Goal: Check status: Check status

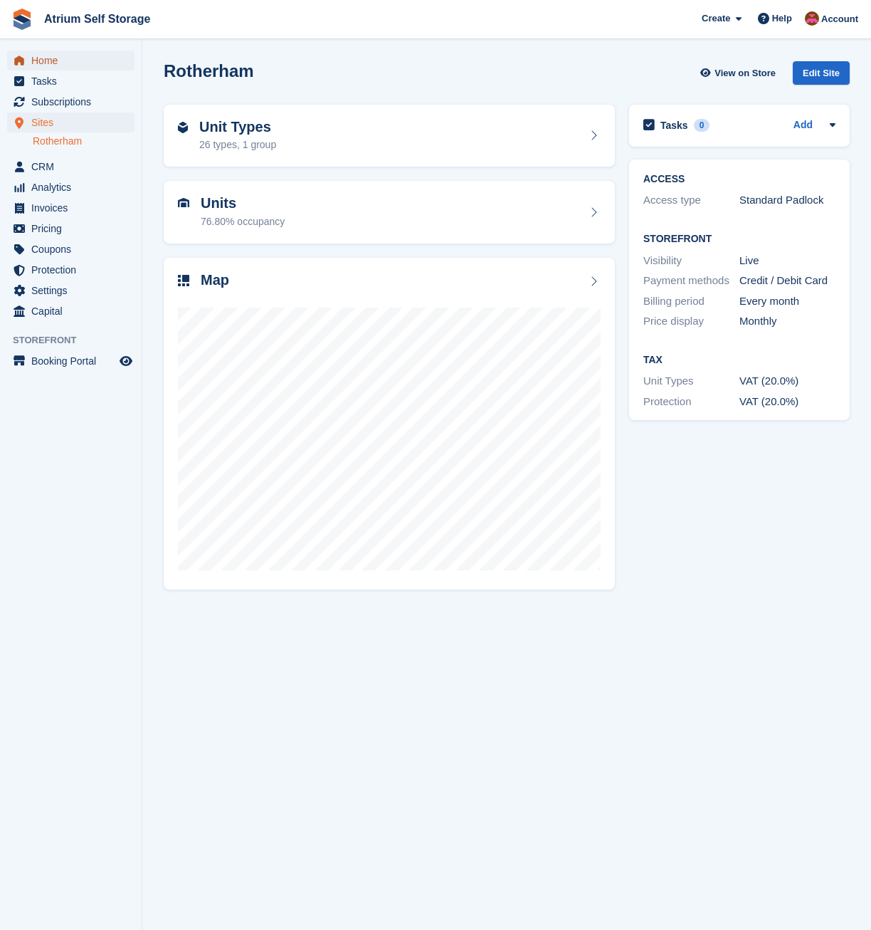
click at [43, 65] on span "Home" at bounding box center [73, 61] width 85 height 20
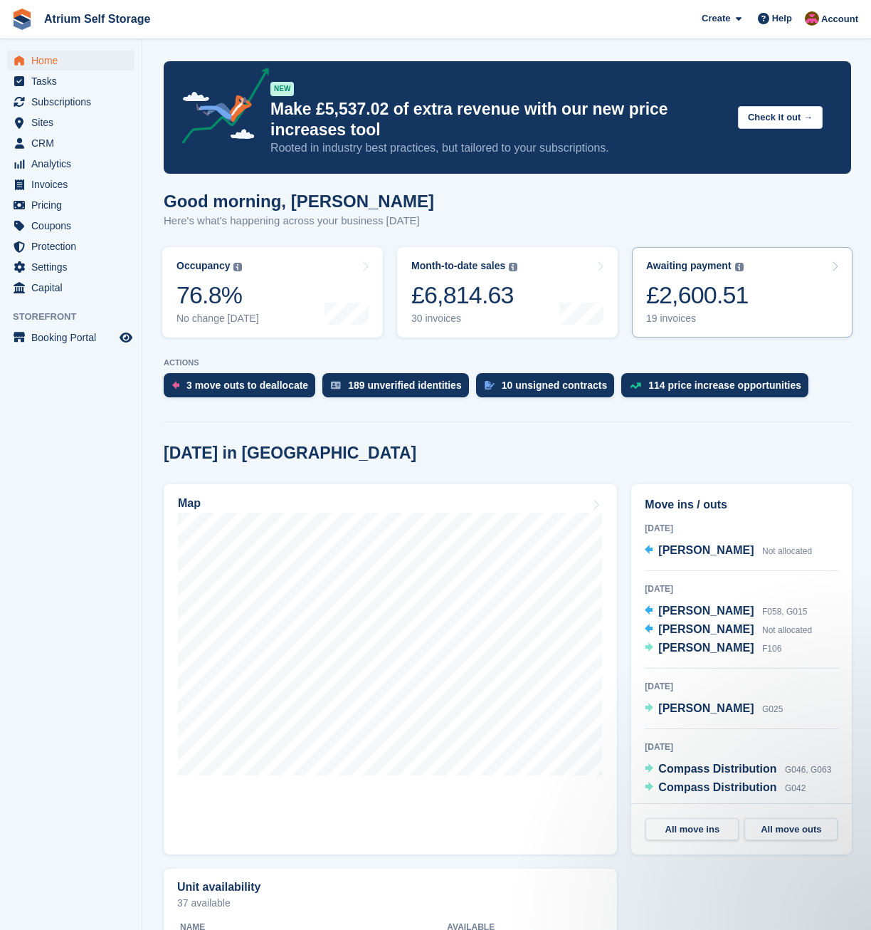
click at [693, 272] on div "Awaiting payment" at bounding box center [688, 266] width 85 height 12
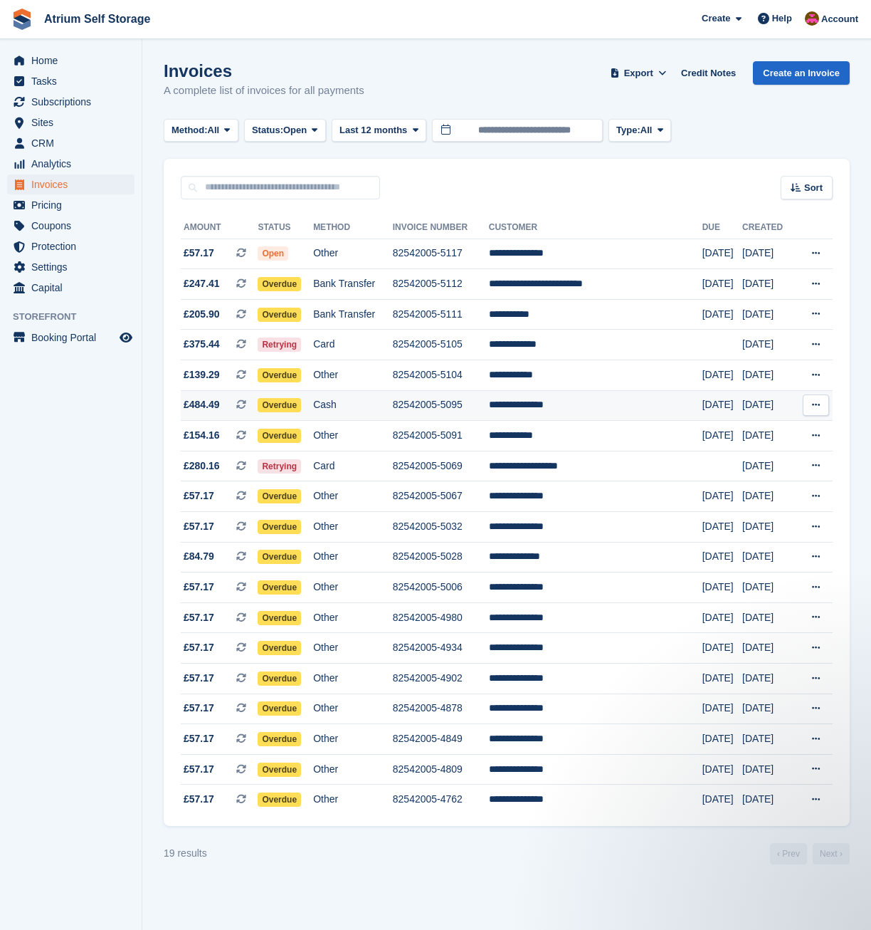
click at [289, 405] on span "Overdue" at bounding box center [279, 405] width 43 height 14
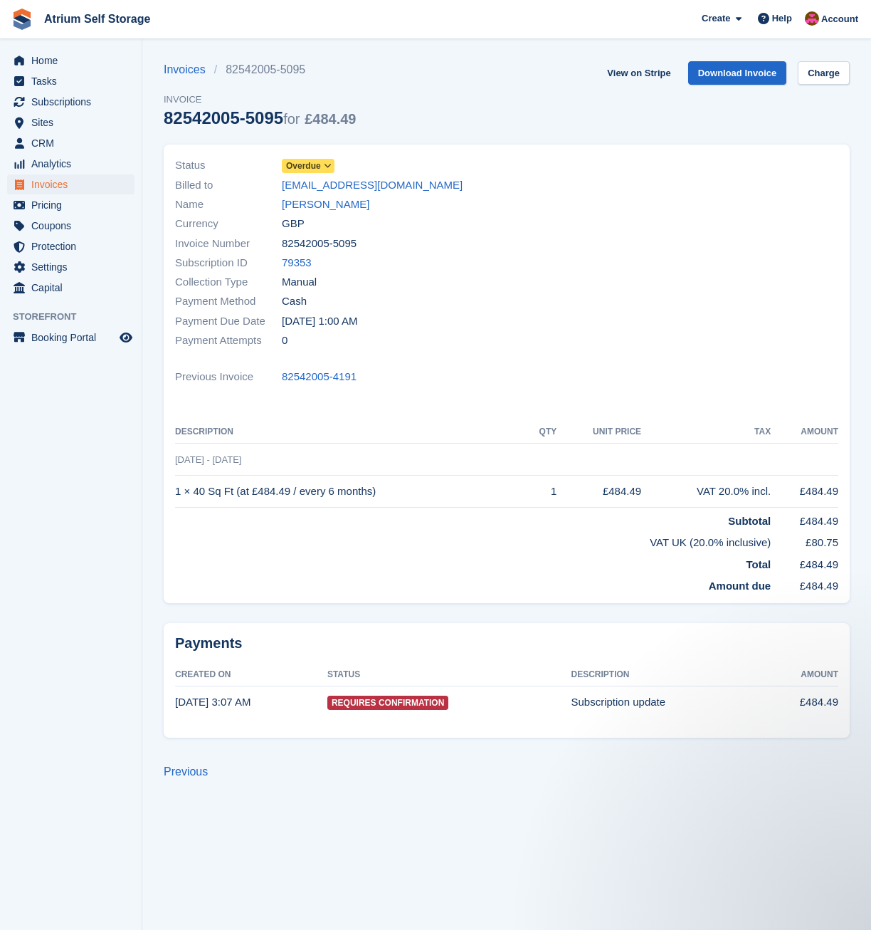
click at [306, 163] on span "Overdue" at bounding box center [303, 165] width 35 height 13
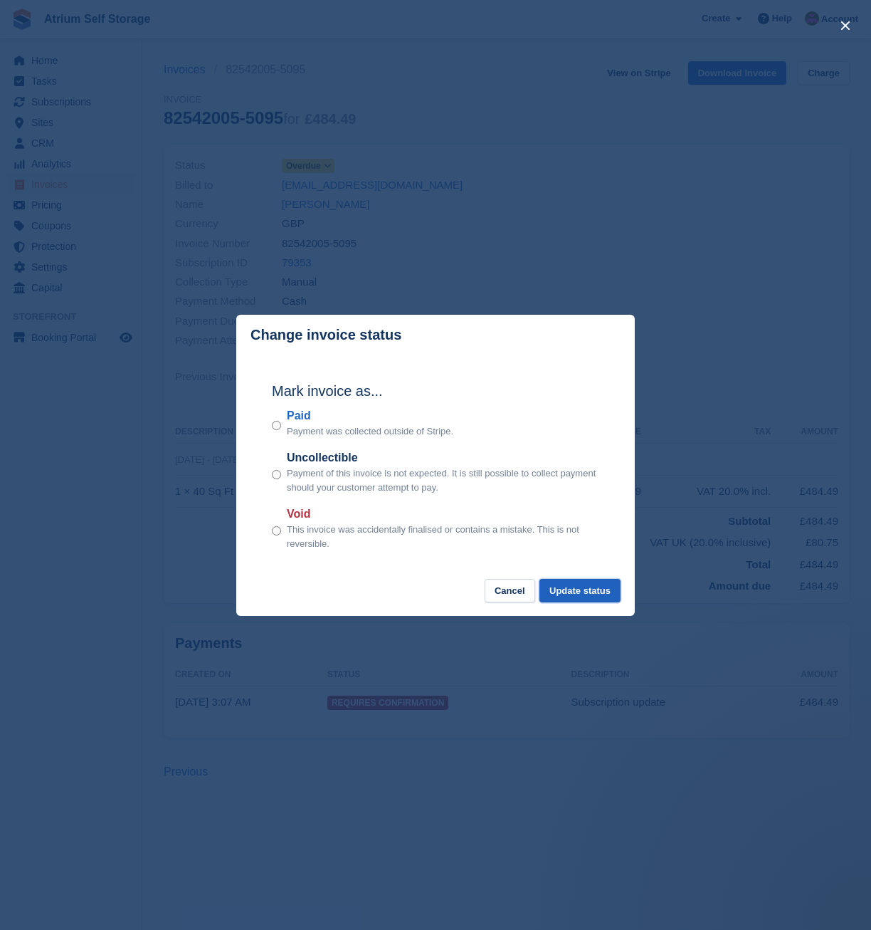
click at [582, 589] on button "Update status" at bounding box center [580, 590] width 81 height 23
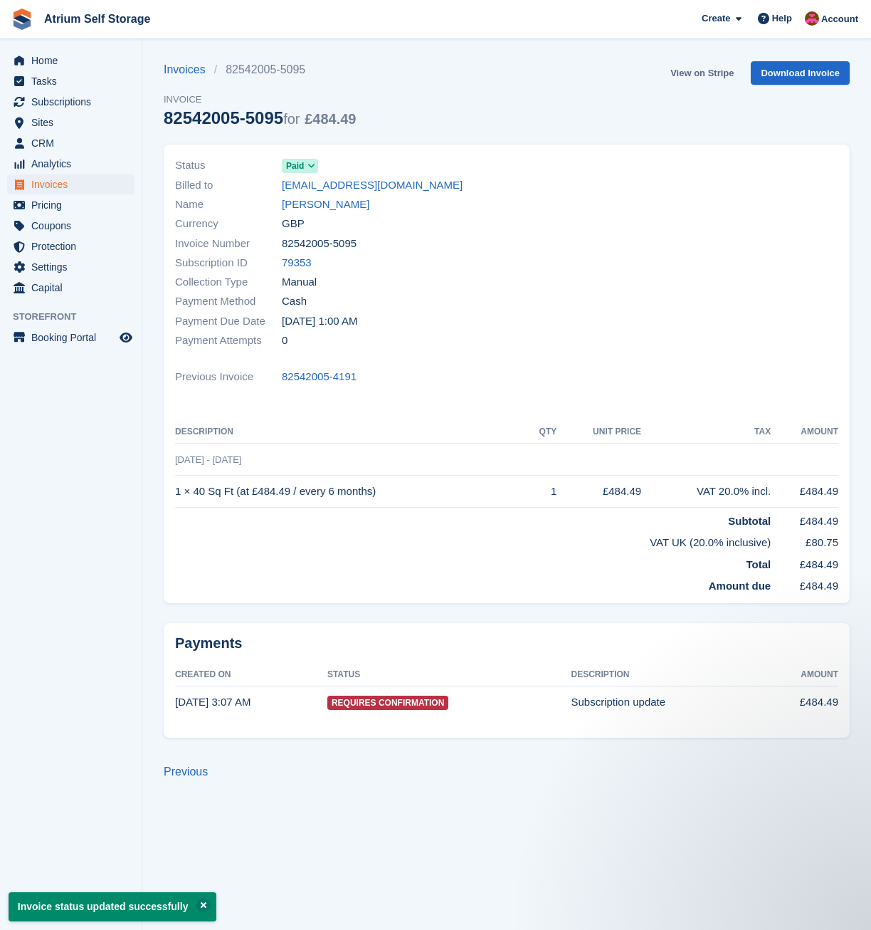
click at [698, 74] on link "View on Stripe" at bounding box center [702, 72] width 75 height 23
